Goal: Task Accomplishment & Management: Manage account settings

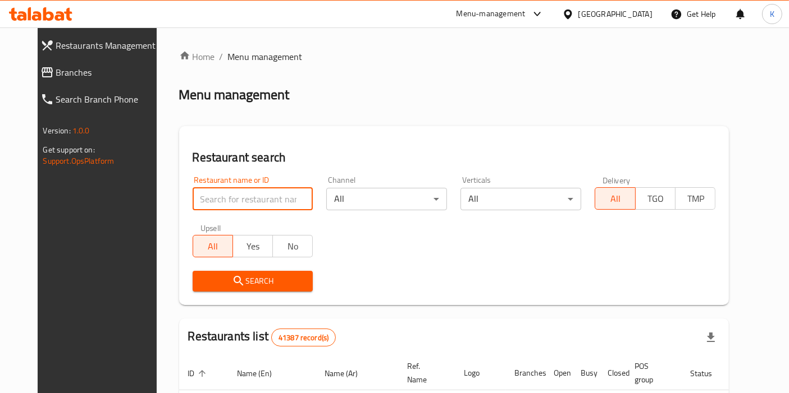
click at [282, 195] on input "search" at bounding box center [252, 199] width 121 height 22
type input "v"
paste input "[PERSON_NAME]"
type input "[PERSON_NAME]"
click button "Search" at bounding box center [252, 281] width 121 height 21
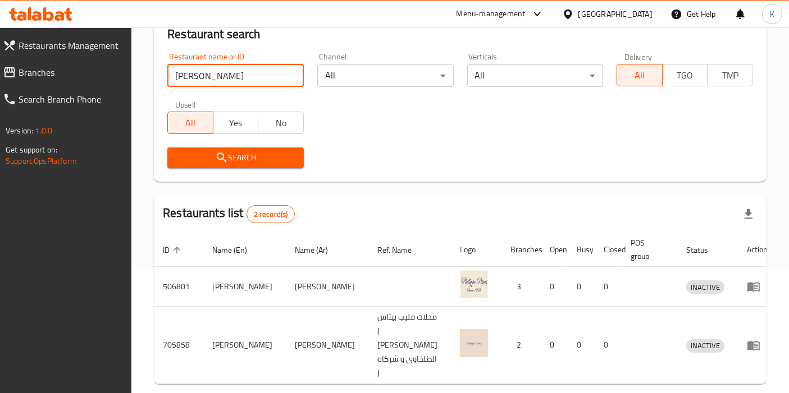
scroll to position [125, 0]
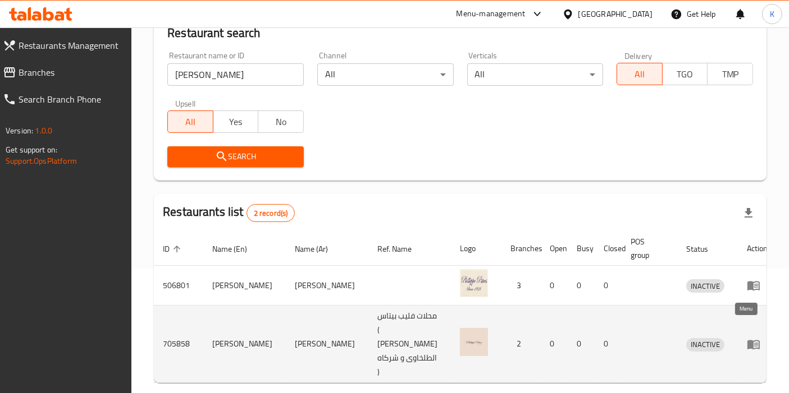
click at [754, 343] on icon "enhanced table" at bounding box center [756, 345] width 4 height 4
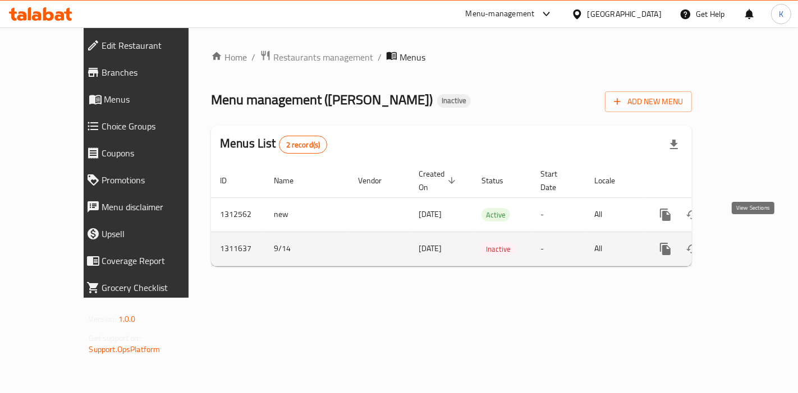
click at [753, 242] on icon "enhanced table" at bounding box center [746, 248] width 13 height 13
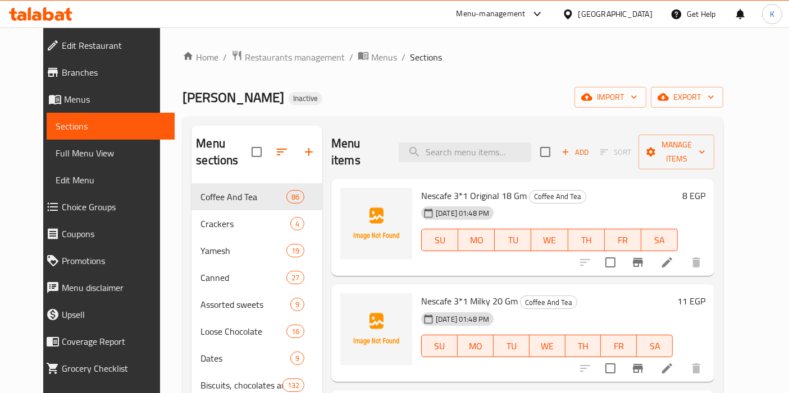
scroll to position [282, 0]
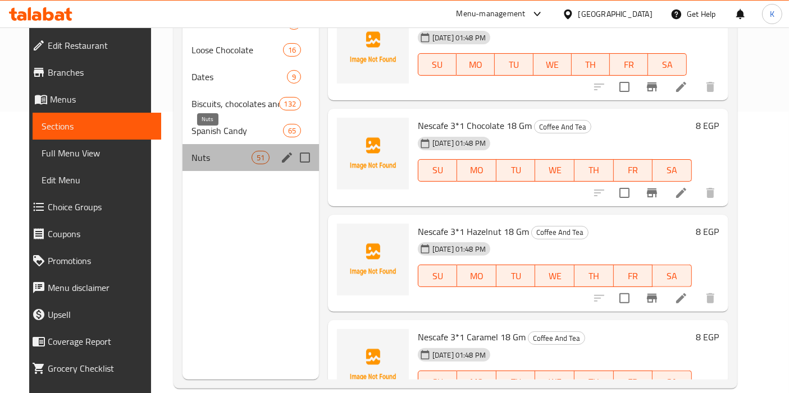
click at [191, 151] on span "Nuts" at bounding box center [221, 157] width 60 height 13
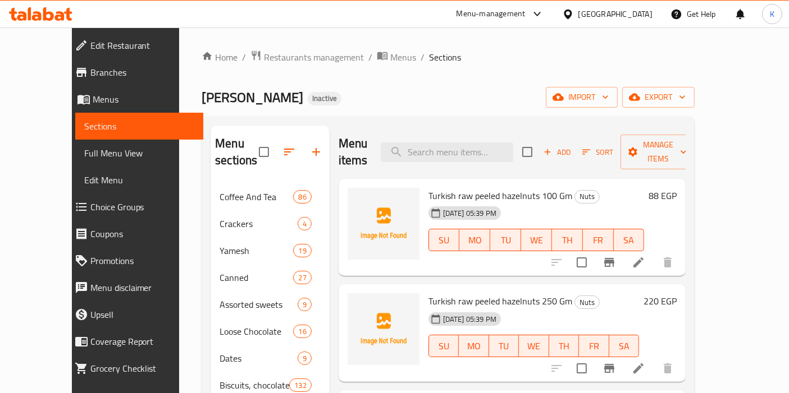
scroll to position [157, 0]
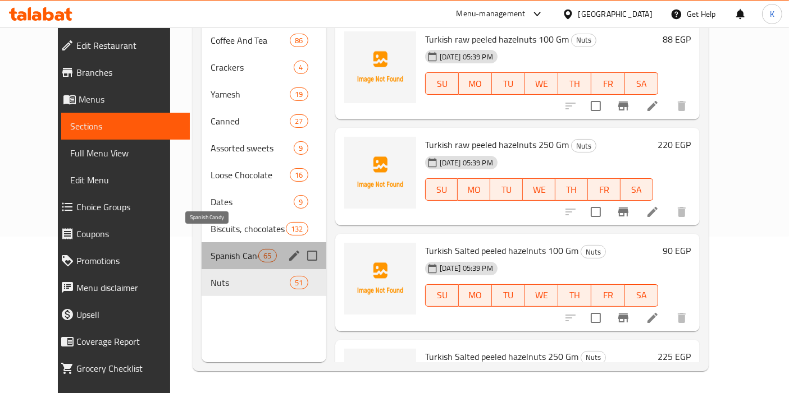
click at [240, 249] on span "Spanish Candy" at bounding box center [234, 255] width 48 height 13
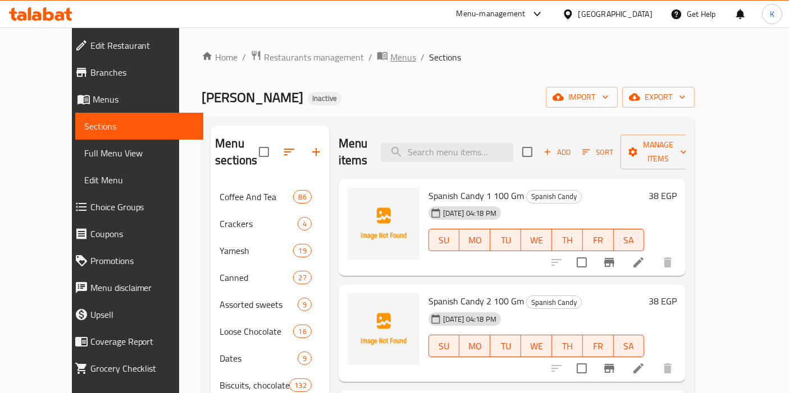
click at [390, 64] on span "Menus" at bounding box center [403, 57] width 26 height 13
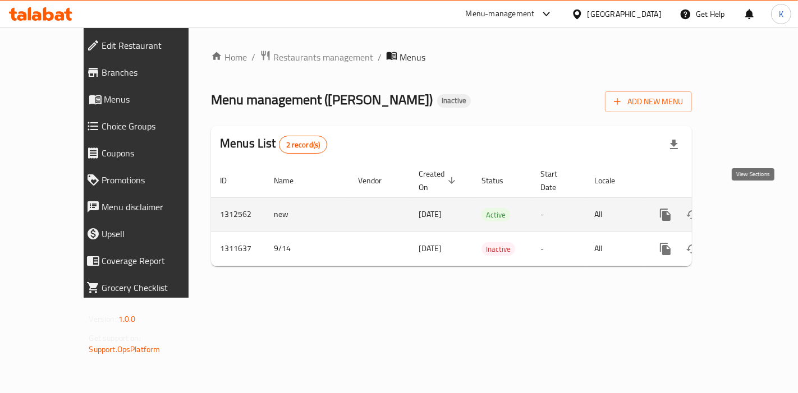
click at [752, 208] on icon "enhanced table" at bounding box center [746, 214] width 13 height 13
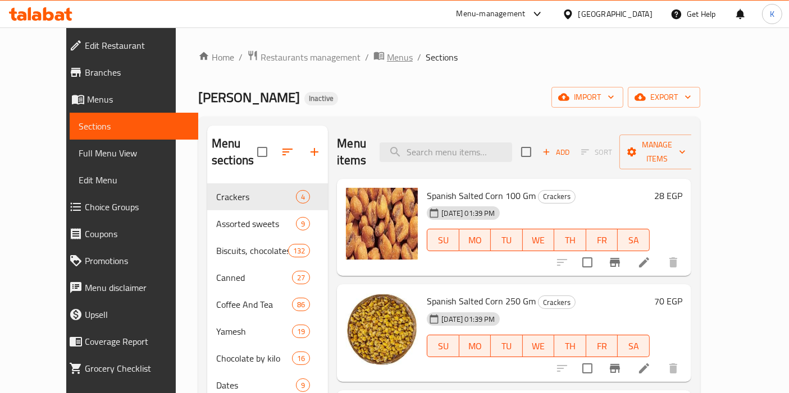
click at [387, 53] on span "Menus" at bounding box center [400, 57] width 26 height 13
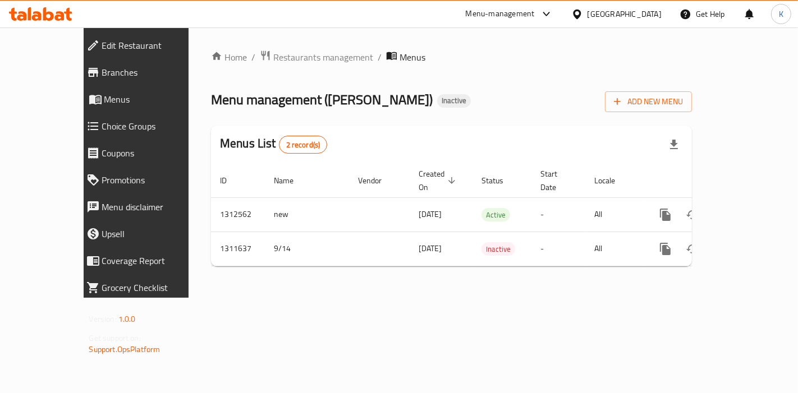
click at [557, 298] on div "Home / Restaurants management / Menus Menu management ( [PERSON_NAME] ) Inactiv…" at bounding box center [452, 162] width 526 height 271
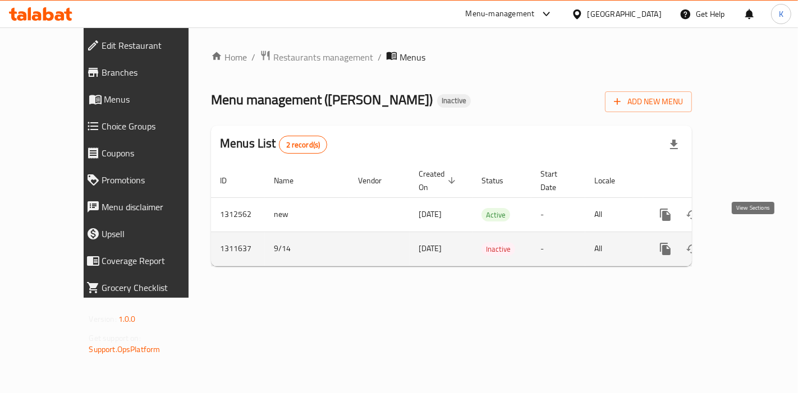
click at [751, 242] on icon "enhanced table" at bounding box center [746, 248] width 13 height 13
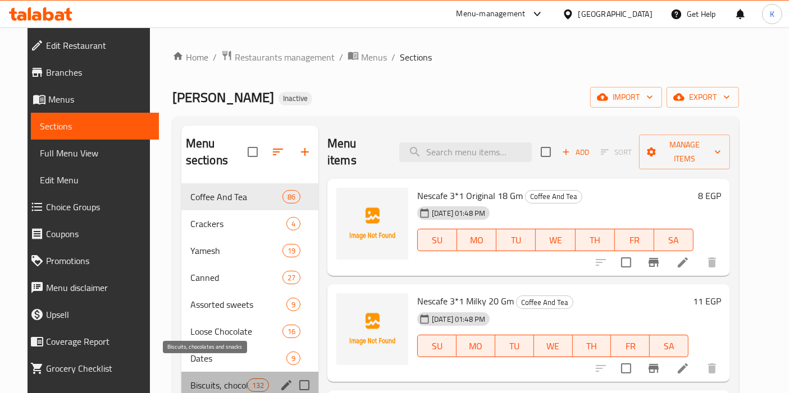
click at [200, 379] on span "Biscuits, chocolates and snacks" at bounding box center [218, 385] width 57 height 13
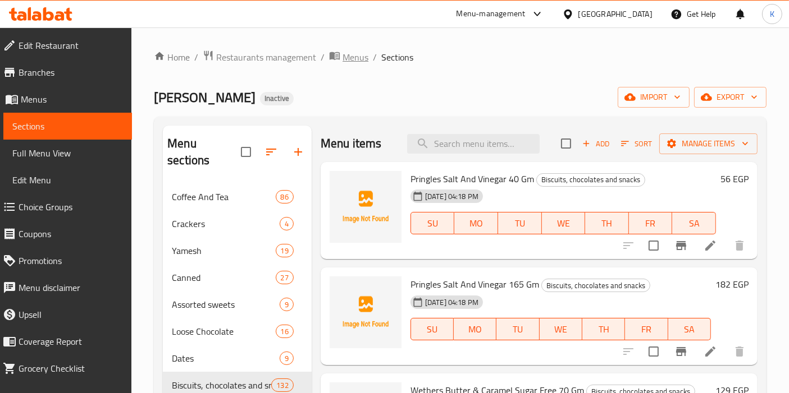
click at [350, 58] on span "Menus" at bounding box center [355, 57] width 26 height 13
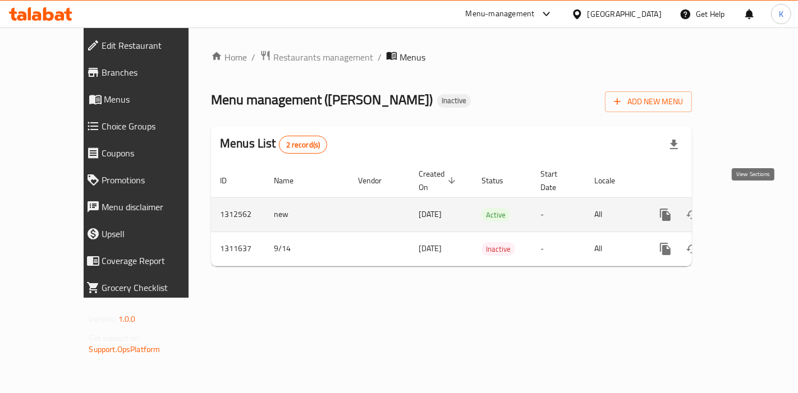
click at [751, 210] on icon "enhanced table" at bounding box center [746, 215] width 10 height 10
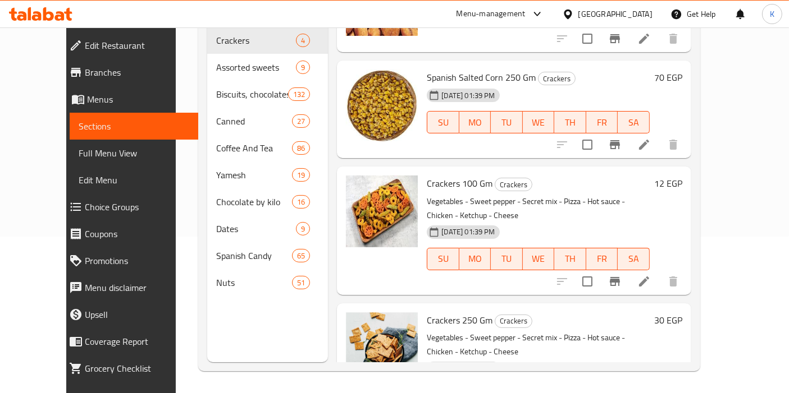
scroll to position [91, 0]
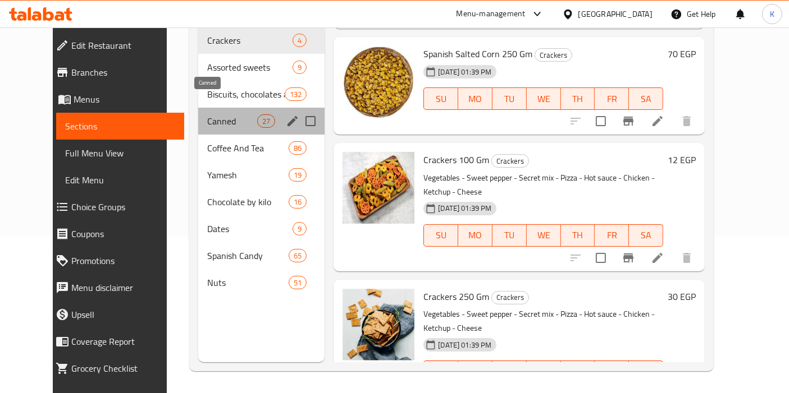
click at [207, 114] on span "Canned" at bounding box center [232, 120] width 50 height 13
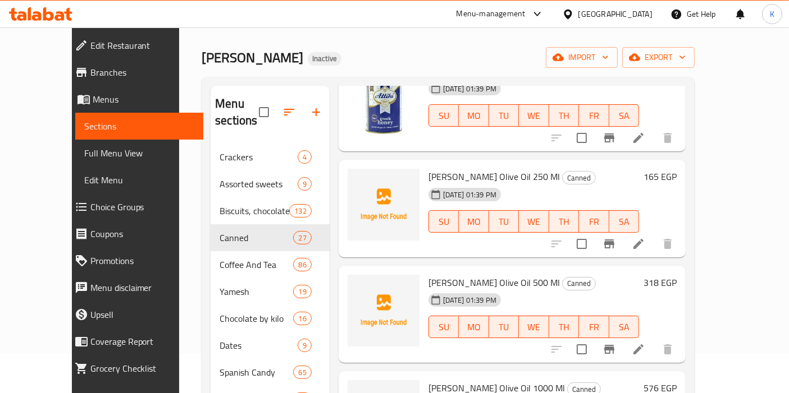
scroll to position [402, 0]
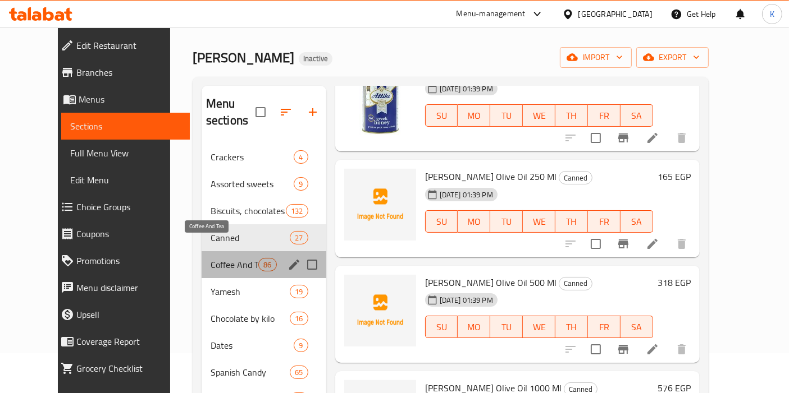
click at [226, 258] on span "Coffee And Tea" at bounding box center [234, 264] width 48 height 13
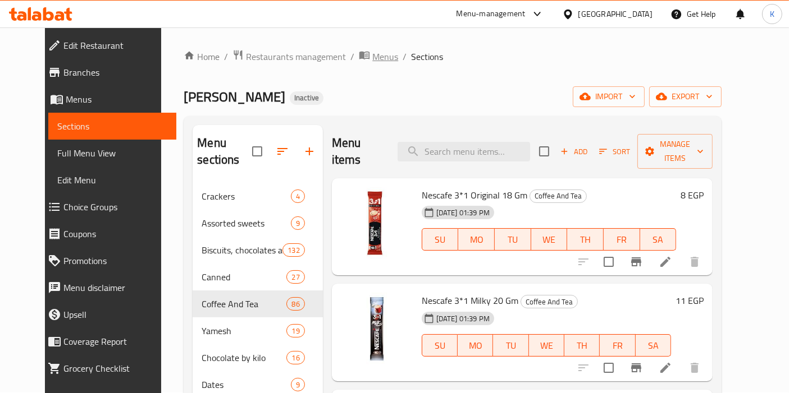
click at [372, 57] on span "Menus" at bounding box center [385, 56] width 26 height 13
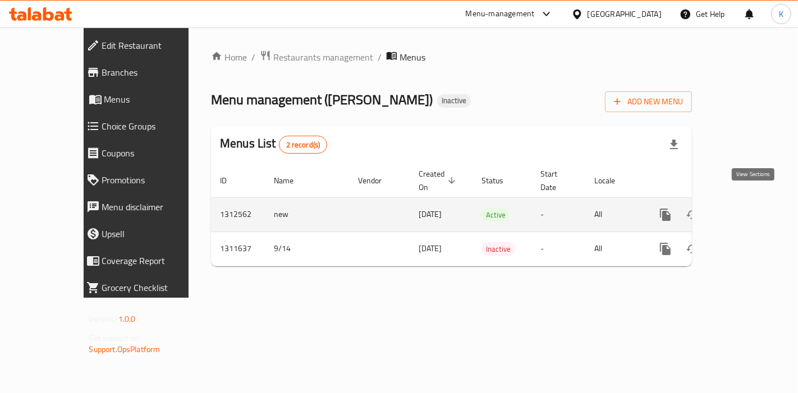
click at [751, 208] on icon "enhanced table" at bounding box center [746, 214] width 13 height 13
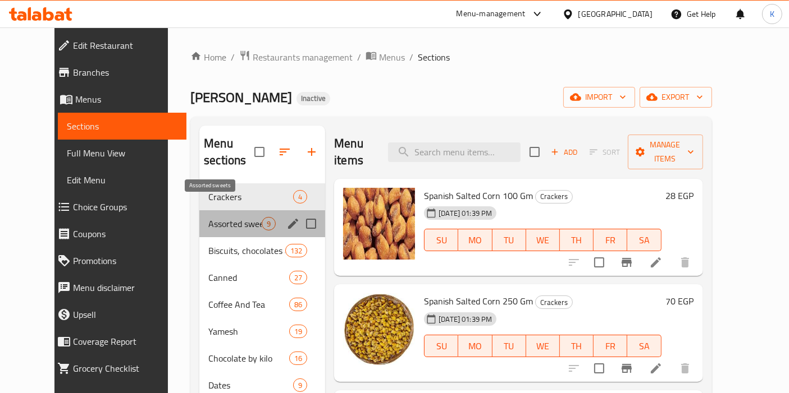
click at [237, 217] on span "Assorted sweets" at bounding box center [234, 223] width 53 height 13
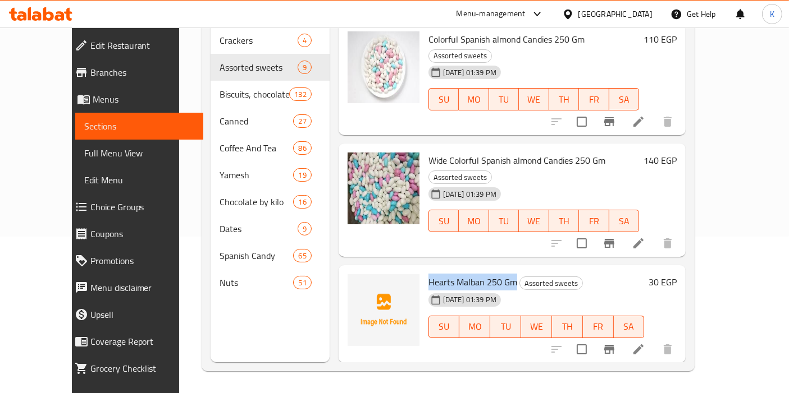
drag, startPoint x: 412, startPoint y: 233, endPoint x: 497, endPoint y: 230, distance: 84.8
click at [497, 274] on span "Hearts Malban 250 Gm" at bounding box center [472, 282] width 89 height 17
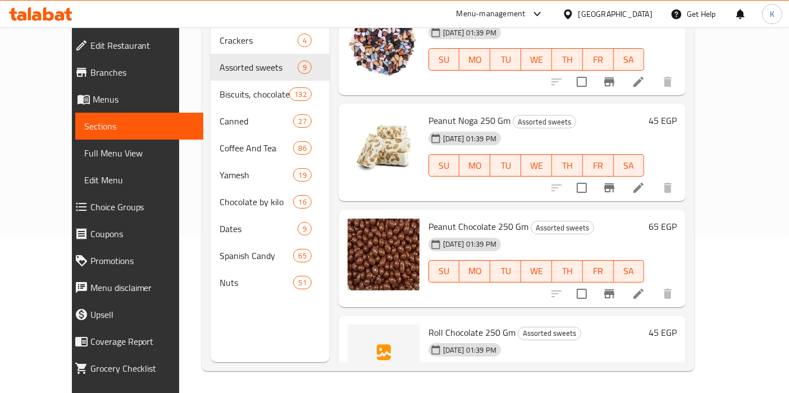
scroll to position [586, 0]
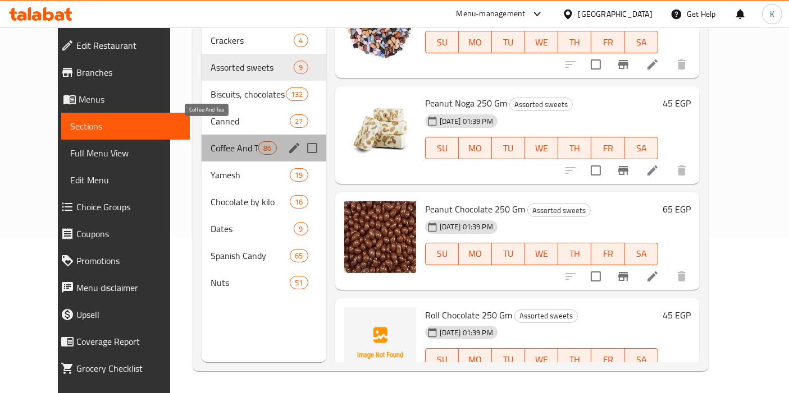
click at [210, 141] on span "Coffee And Tea" at bounding box center [234, 147] width 48 height 13
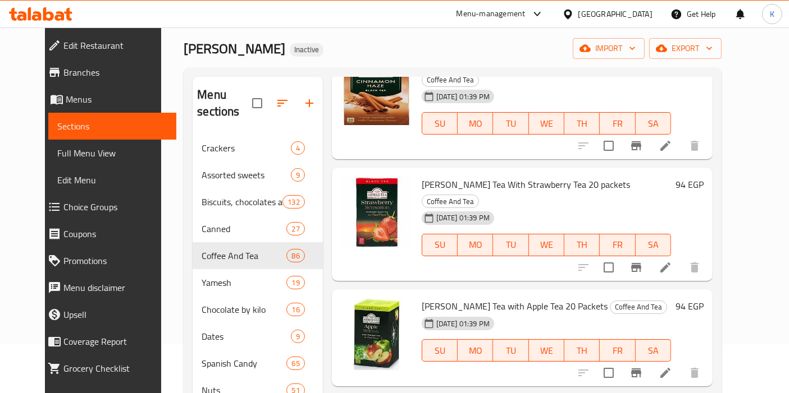
scroll to position [5048, 0]
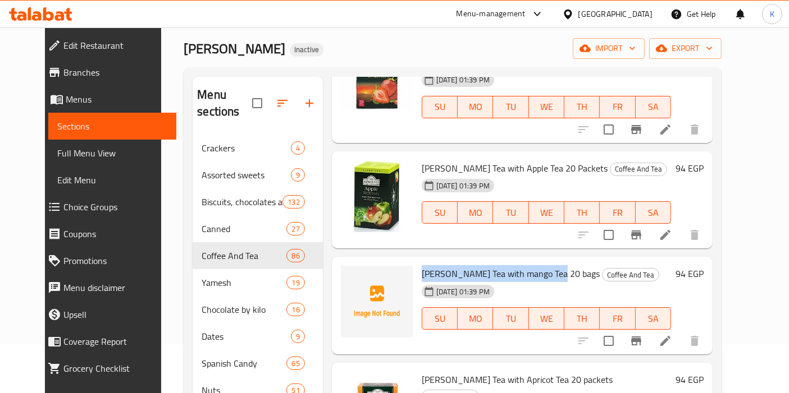
drag, startPoint x: 409, startPoint y: 159, endPoint x: 544, endPoint y: 161, distance: 135.3
click at [544, 262] on div "[PERSON_NAME] Tea with mango Tea 20 bags Coffee And Tea [DATE] 01:39 PM SU MO T…" at bounding box center [546, 306] width 258 height 89
copy span "[PERSON_NAME] Tea with mango Tea 20 bags"
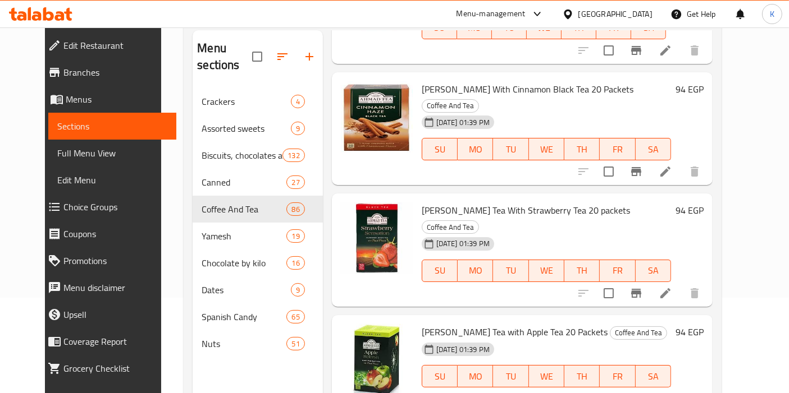
scroll to position [4814, 0]
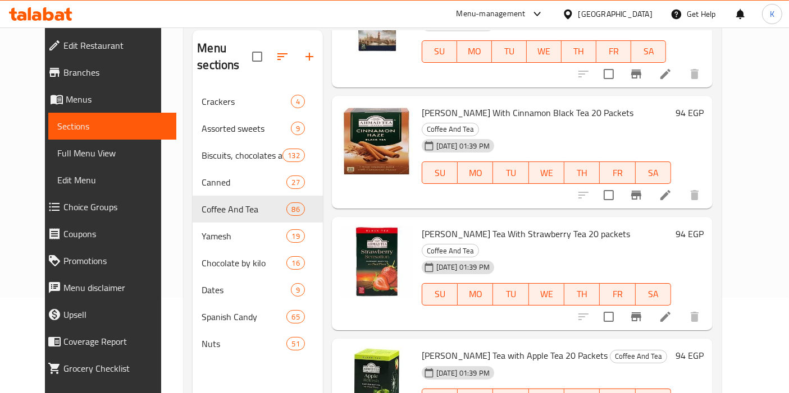
copy span "[PERSON_NAME] Tea with mango Tea 20 bags"
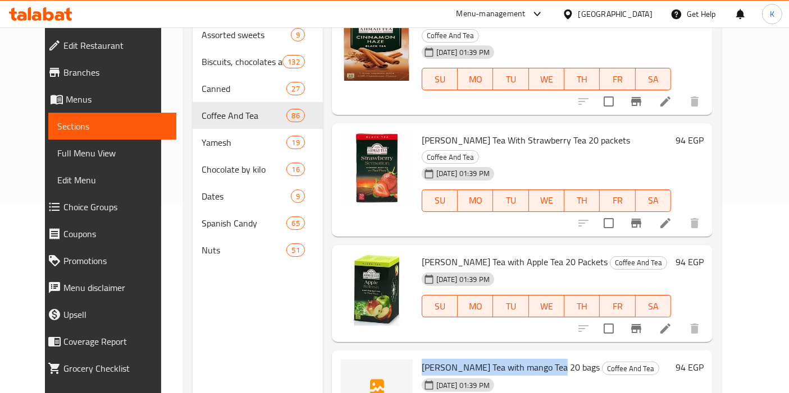
scroll to position [192, 0]
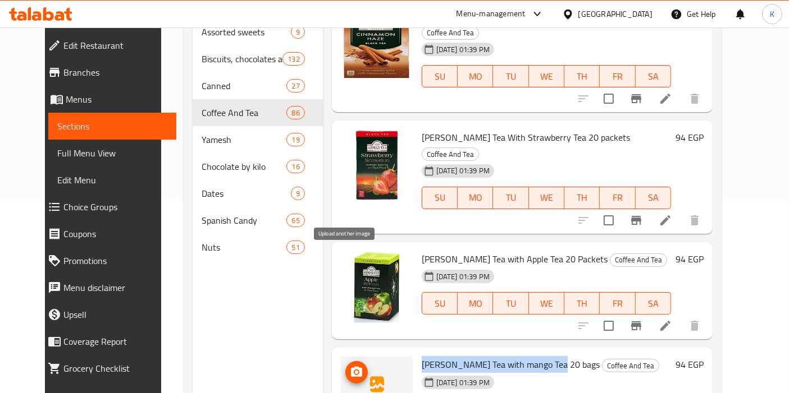
click at [354, 366] on span "upload picture" at bounding box center [356, 372] width 22 height 13
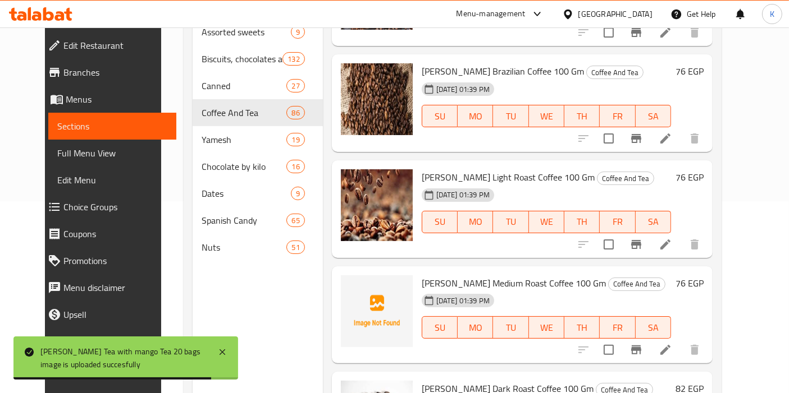
scroll to position [5676, 0]
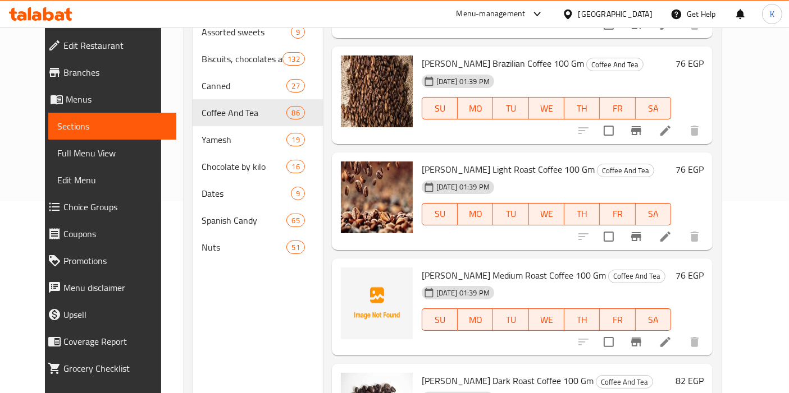
drag, startPoint x: 411, startPoint y: 129, endPoint x: 578, endPoint y: 130, distance: 167.2
click at [578, 267] on span "[PERSON_NAME] Medium Roast Coffee 100 Gm" at bounding box center [513, 275] width 184 height 17
copy span "[PERSON_NAME] Medium Roast Coffee 100 Gm"
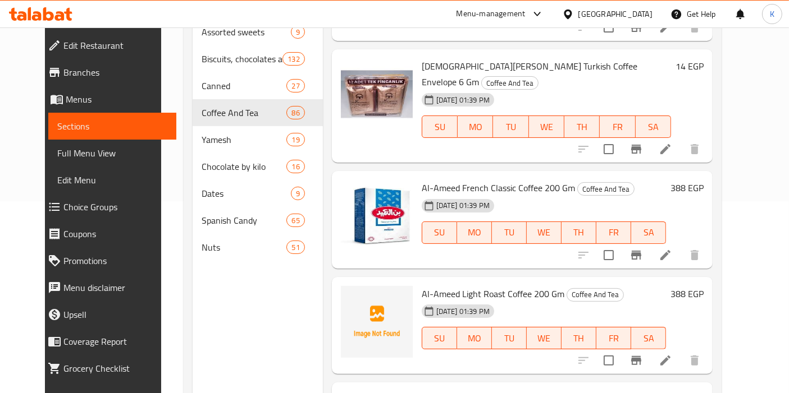
scroll to position [6476, 0]
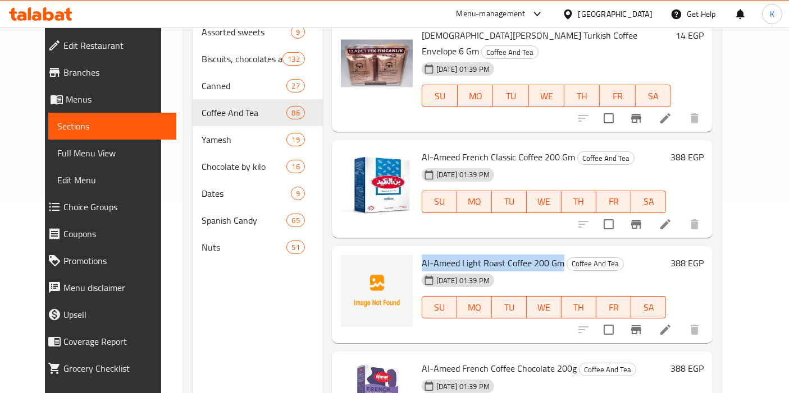
drag, startPoint x: 411, startPoint y: 69, endPoint x: 551, endPoint y: 71, distance: 139.8
click at [551, 255] on span "Al-Ameed Light Roast Coffee 200 Gm" at bounding box center [492, 263] width 143 height 17
copy span "Al-Ameed Light Roast Coffee 200 Gm"
